Goal: Check status

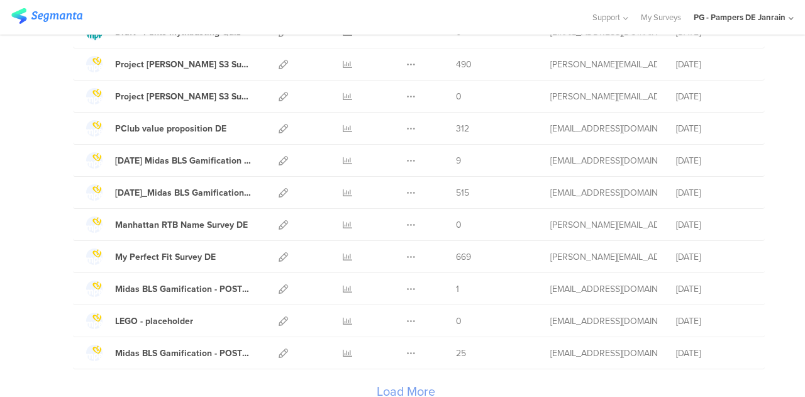
scroll to position [1496, 0]
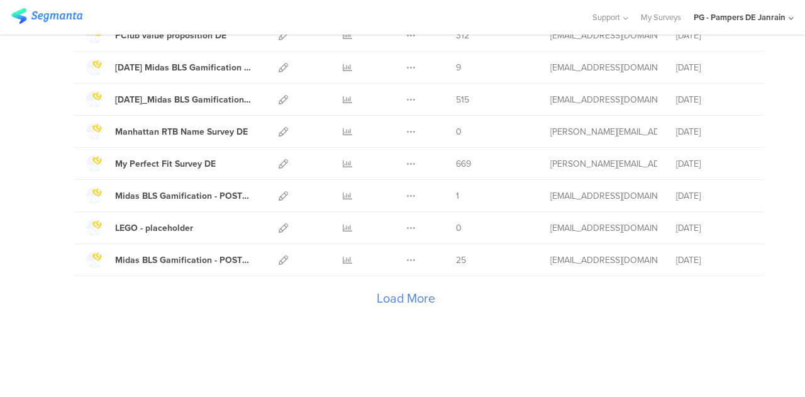
click at [390, 290] on div "Load More" at bounding box center [406, 301] width 666 height 50
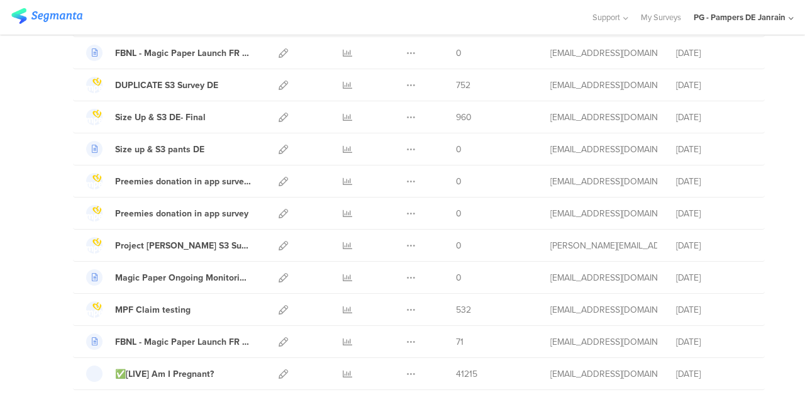
scroll to position [1966, 0]
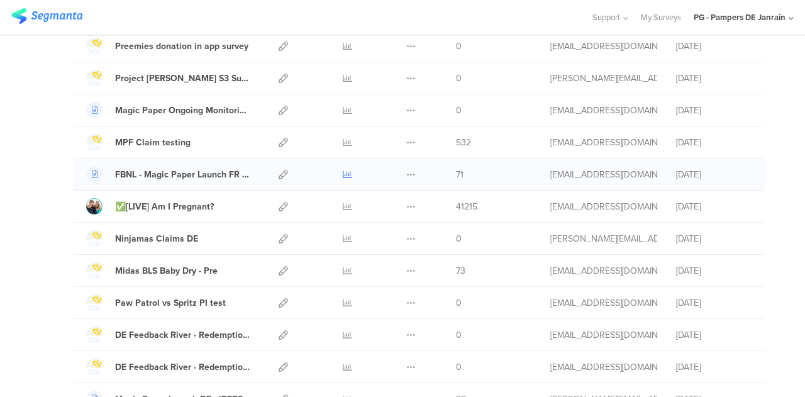
click at [343, 170] on icon at bounding box center [347, 174] width 9 height 9
